Goal: Task Accomplishment & Management: Manage account settings

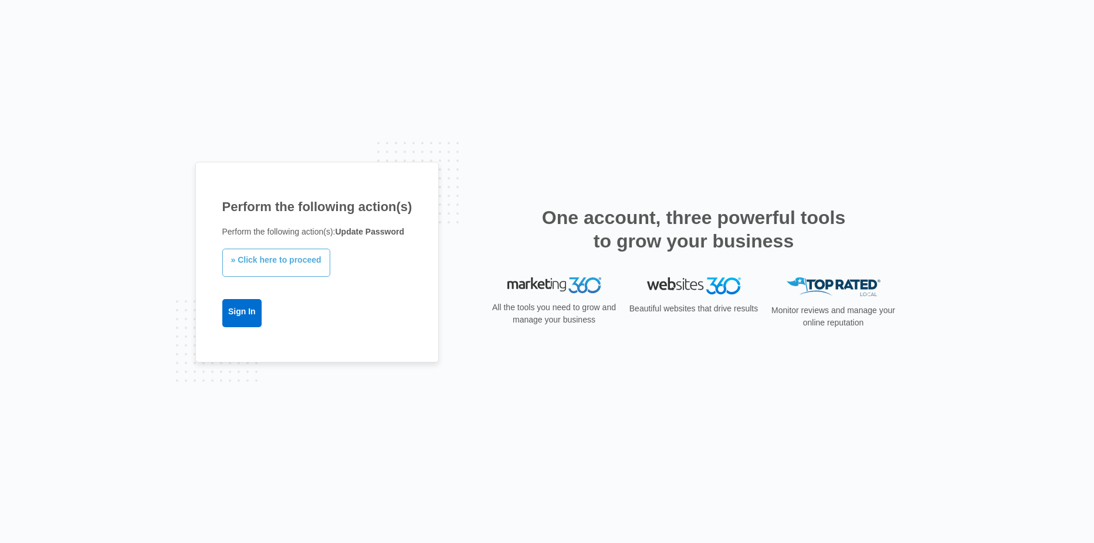
click at [277, 259] on link "» Click here to proceed" at bounding box center [276, 263] width 108 height 28
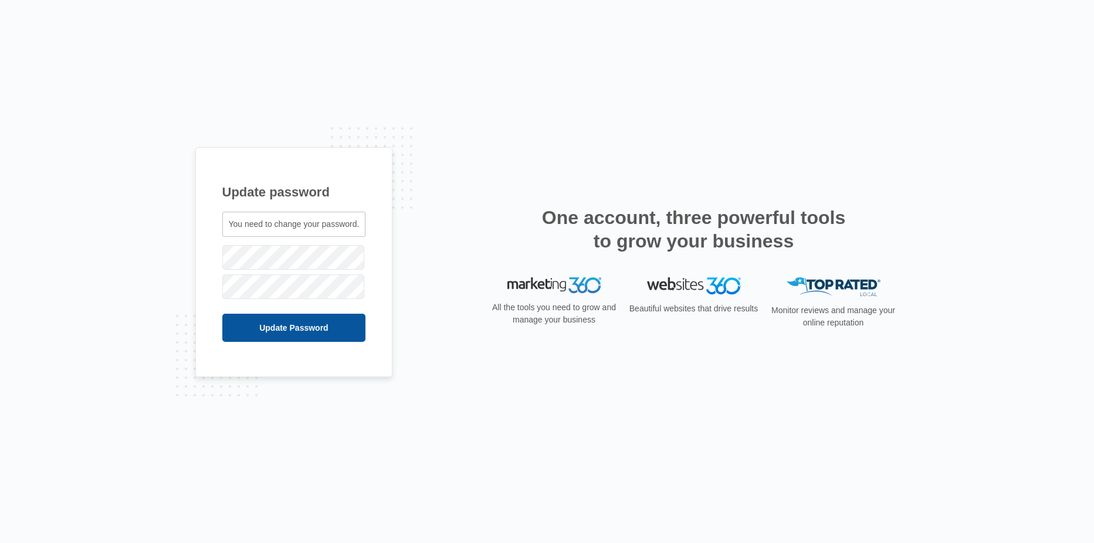
click at [291, 330] on input "Update Password" at bounding box center [294, 328] width 144 height 28
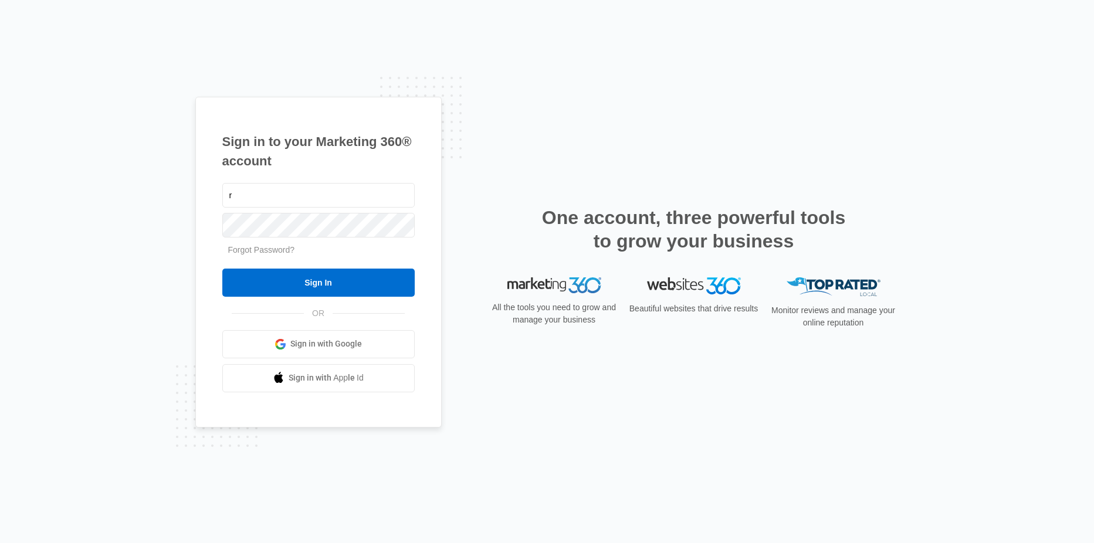
type input "[EMAIL_ADDRESS][DOMAIN_NAME]"
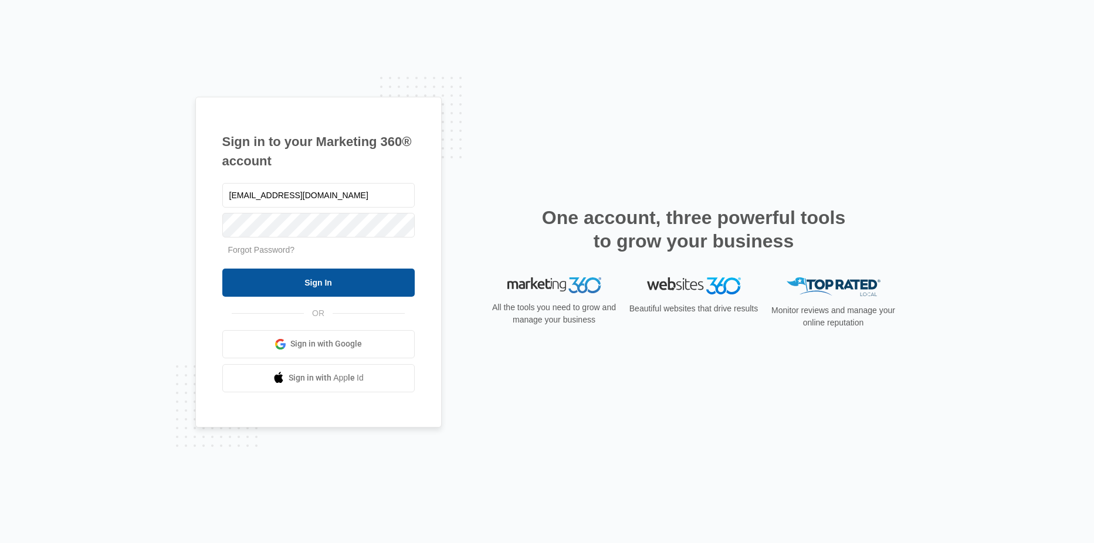
click at [313, 281] on input "Sign In" at bounding box center [318, 283] width 192 height 28
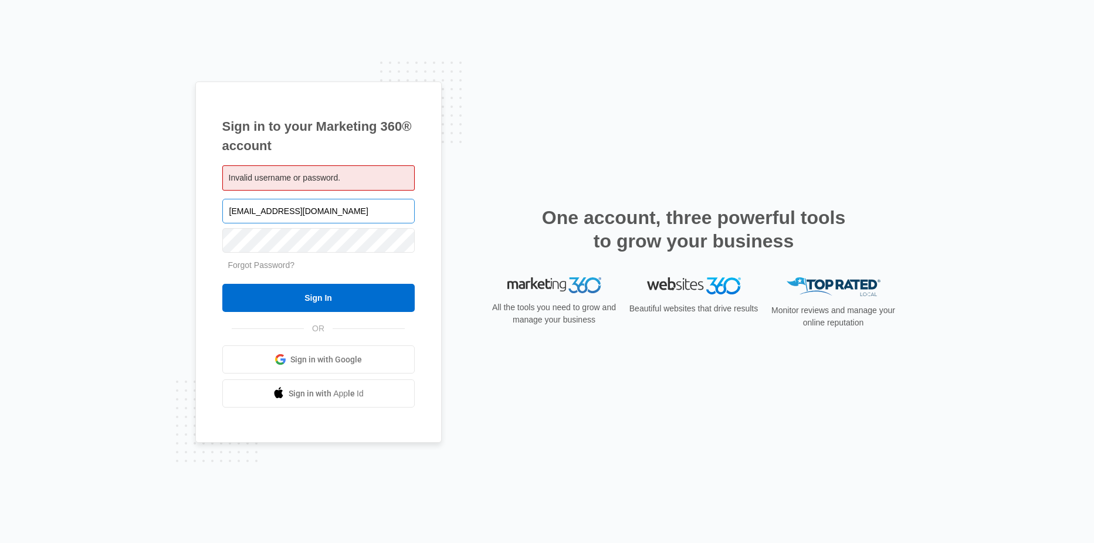
click at [269, 209] on input "randikearn@greaterspacesremodel.com" at bounding box center [318, 211] width 192 height 25
click at [267, 210] on input "randikearn@greaterspacesremodel.com" at bounding box center [318, 211] width 192 height 25
type input "[PERSON_NAME][EMAIL_ADDRESS][DOMAIN_NAME]"
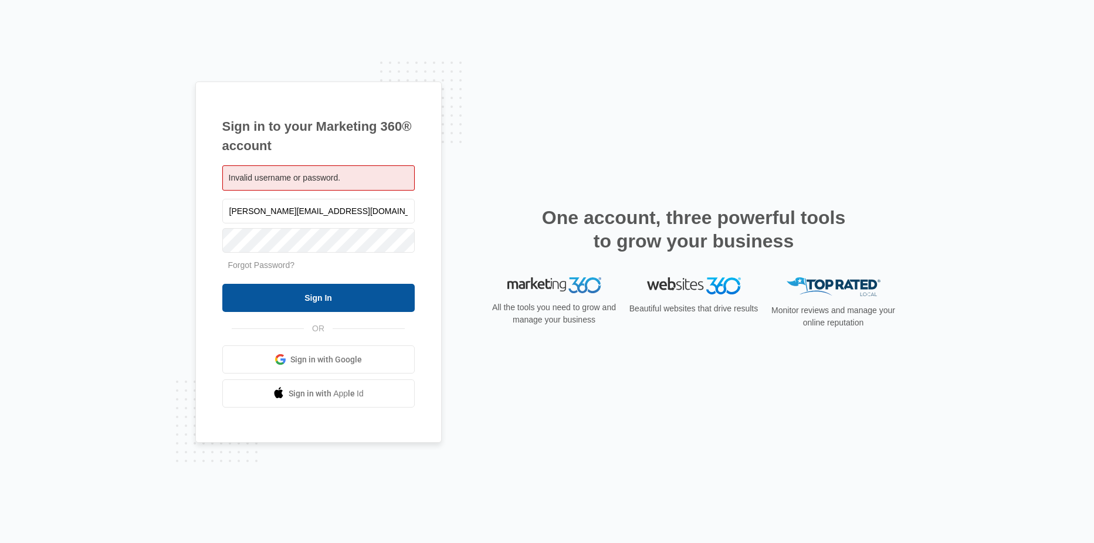
click at [305, 301] on input "Sign In" at bounding box center [318, 298] width 192 height 28
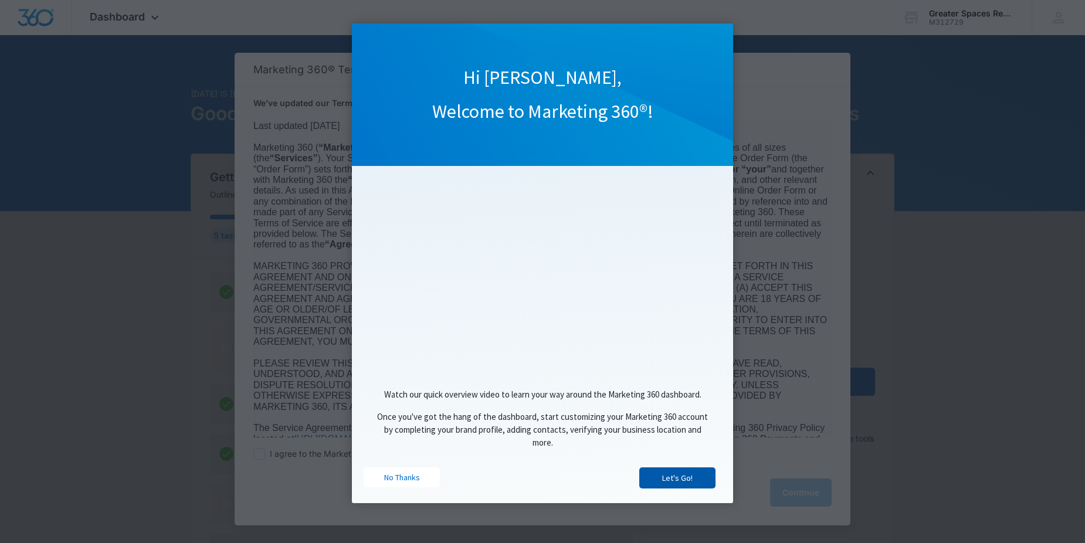
click at [675, 480] on link "Let's Go!" at bounding box center [677, 477] width 76 height 21
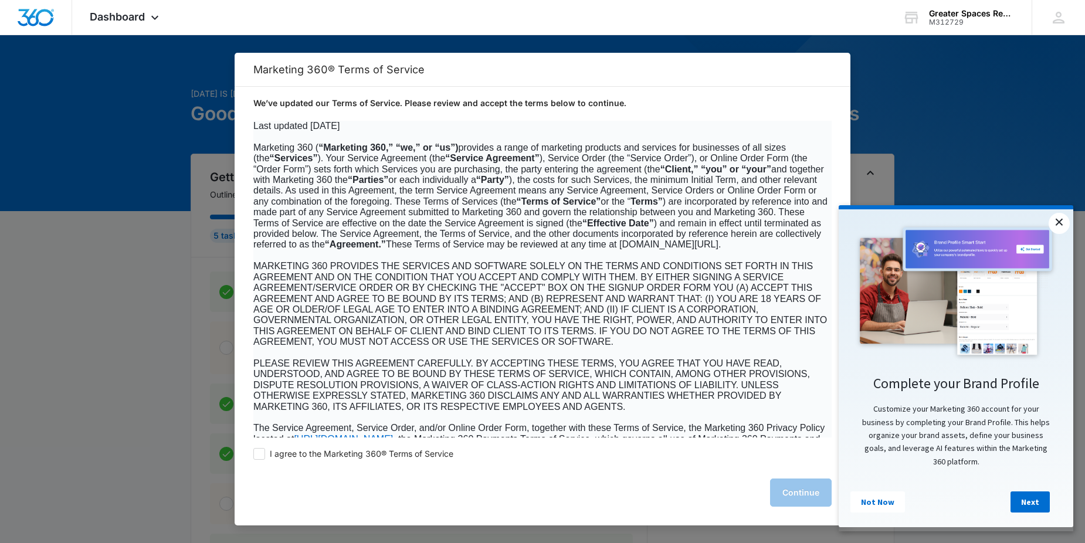
click at [1059, 223] on link "×" at bounding box center [1058, 223] width 21 height 21
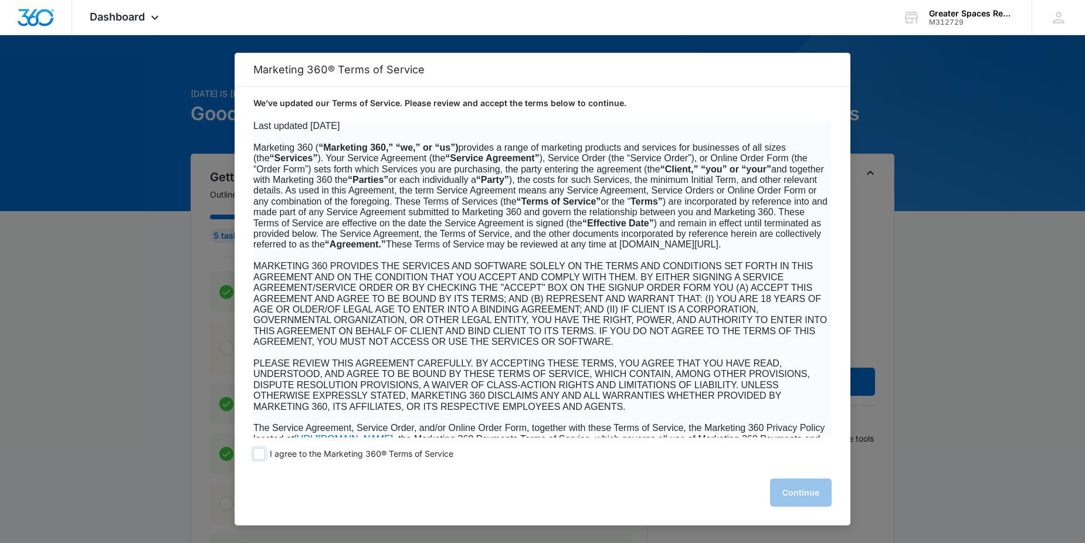
click at [258, 452] on span at bounding box center [259, 454] width 12 height 12
click at [258, 452] on input "I agree to the Marketing 360® Terms of Service" at bounding box center [259, 454] width 12 height 12
checkbox input "true"
click at [804, 492] on button "Continue" at bounding box center [801, 492] width 62 height 28
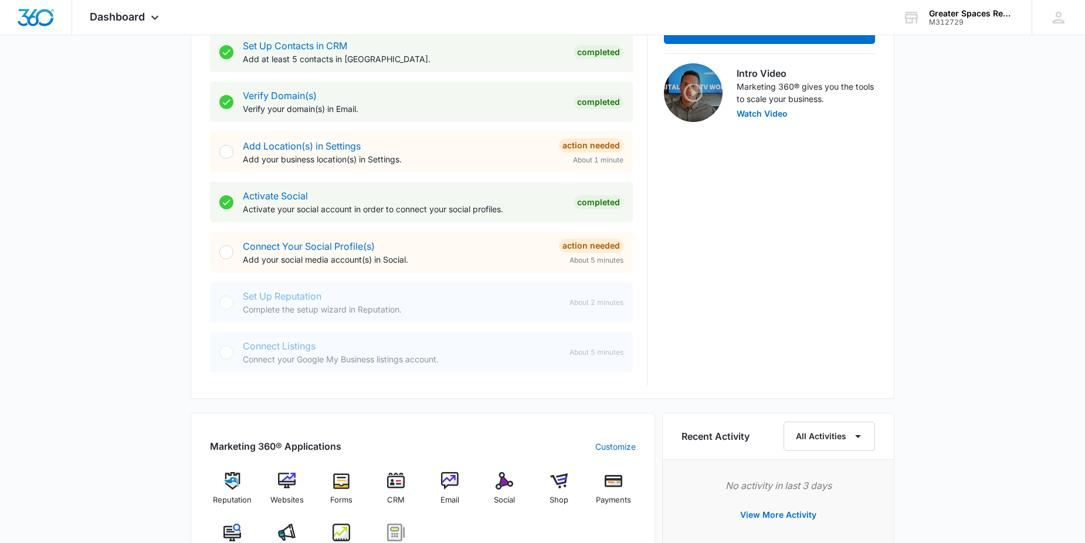
scroll to position [410, 0]
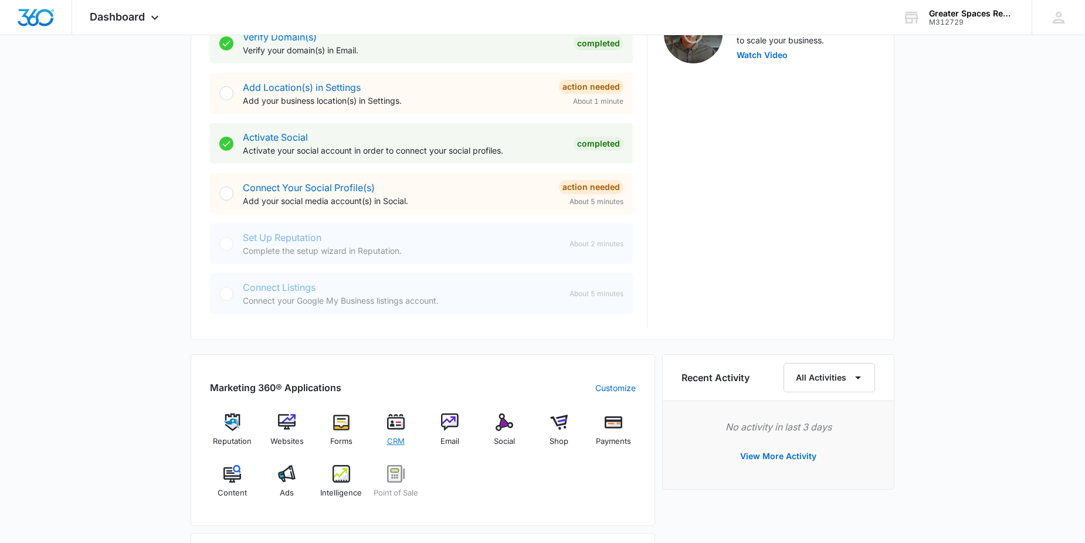
click at [400, 422] on img at bounding box center [396, 422] width 18 height 18
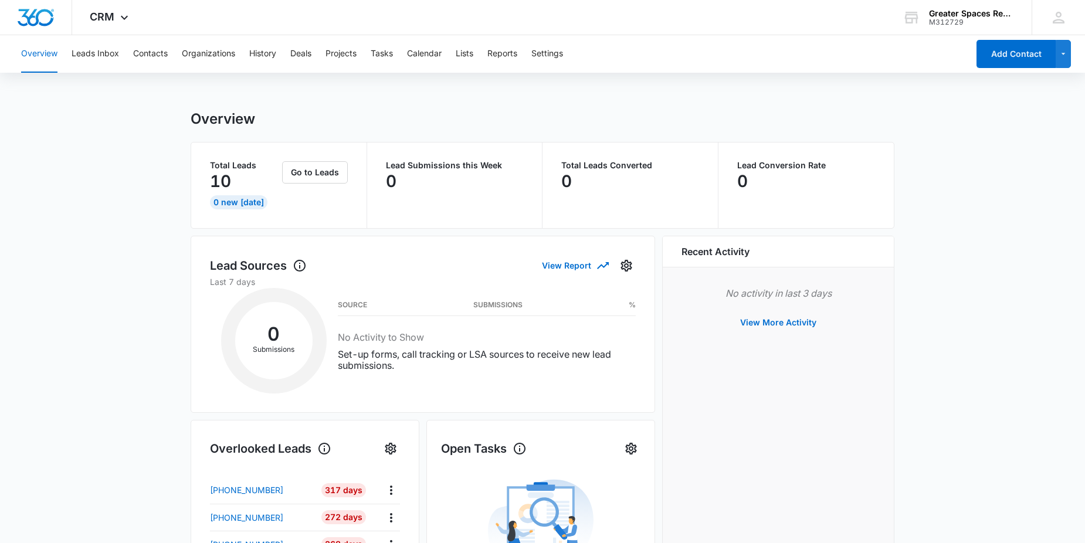
scroll to position [59, 0]
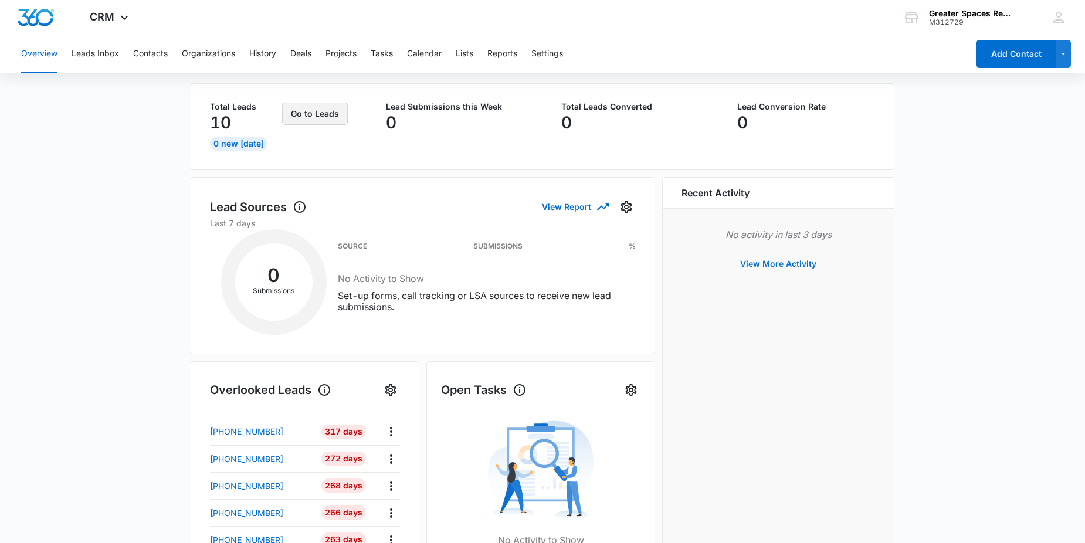
click at [330, 114] on button "Go to Leads" at bounding box center [315, 114] width 66 height 22
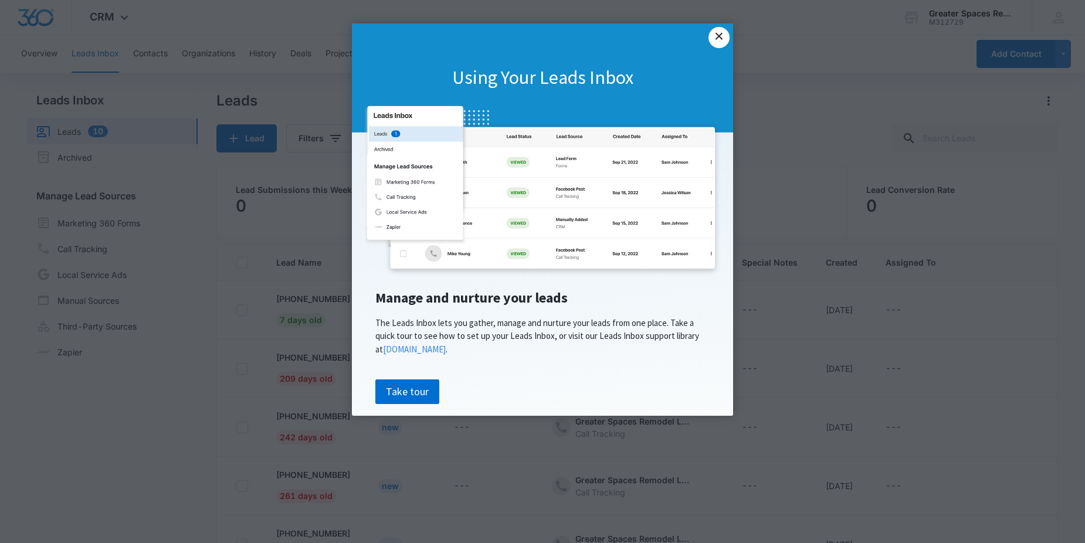
click at [721, 39] on link "×" at bounding box center [718, 37] width 21 height 21
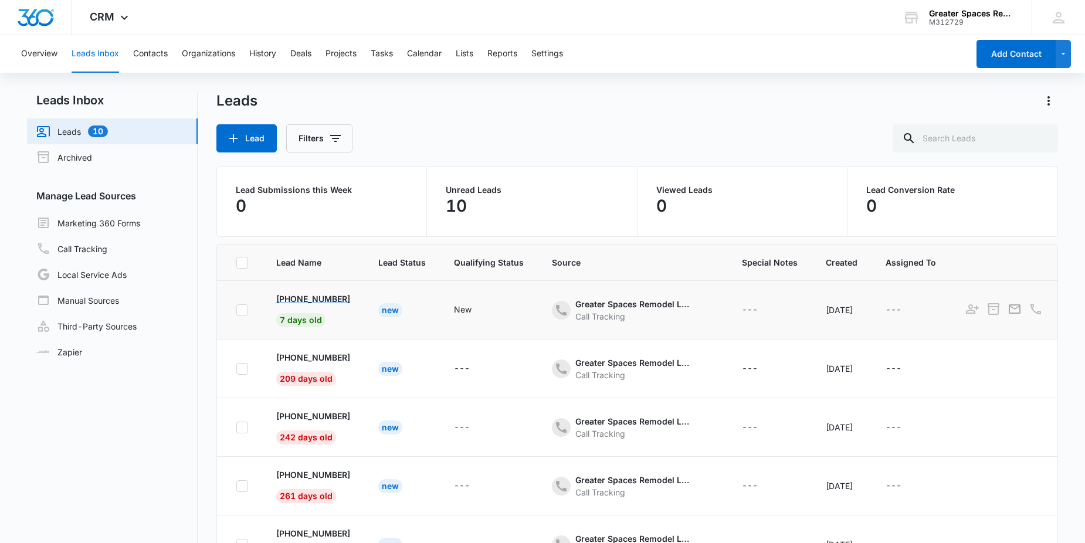
click at [312, 296] on p "[PHONE_NUMBER]" at bounding box center [313, 299] width 74 height 12
